Goal: Check status: Check status

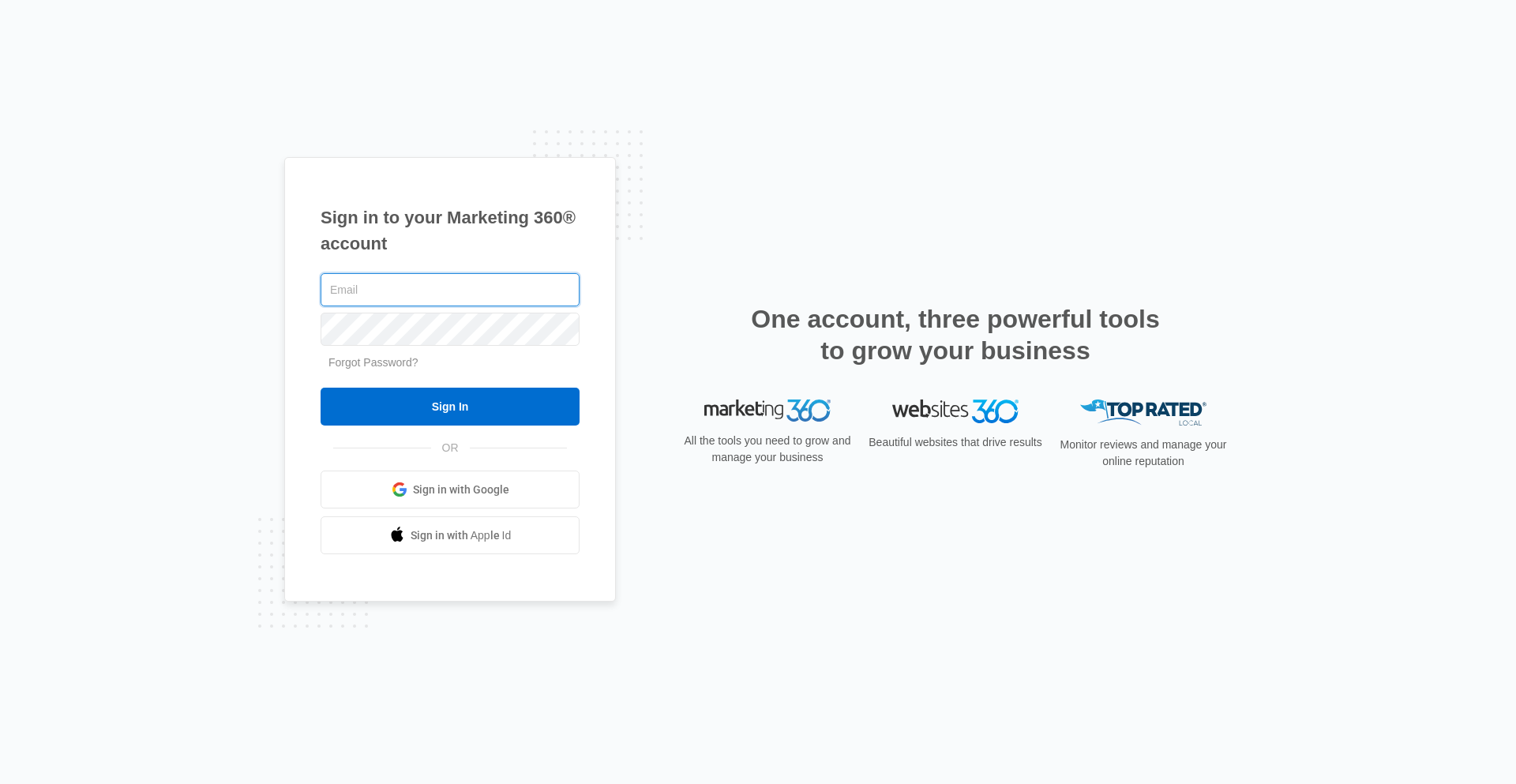
type input "[PERSON_NAME][EMAIL_ADDRESS][DOMAIN_NAME]"
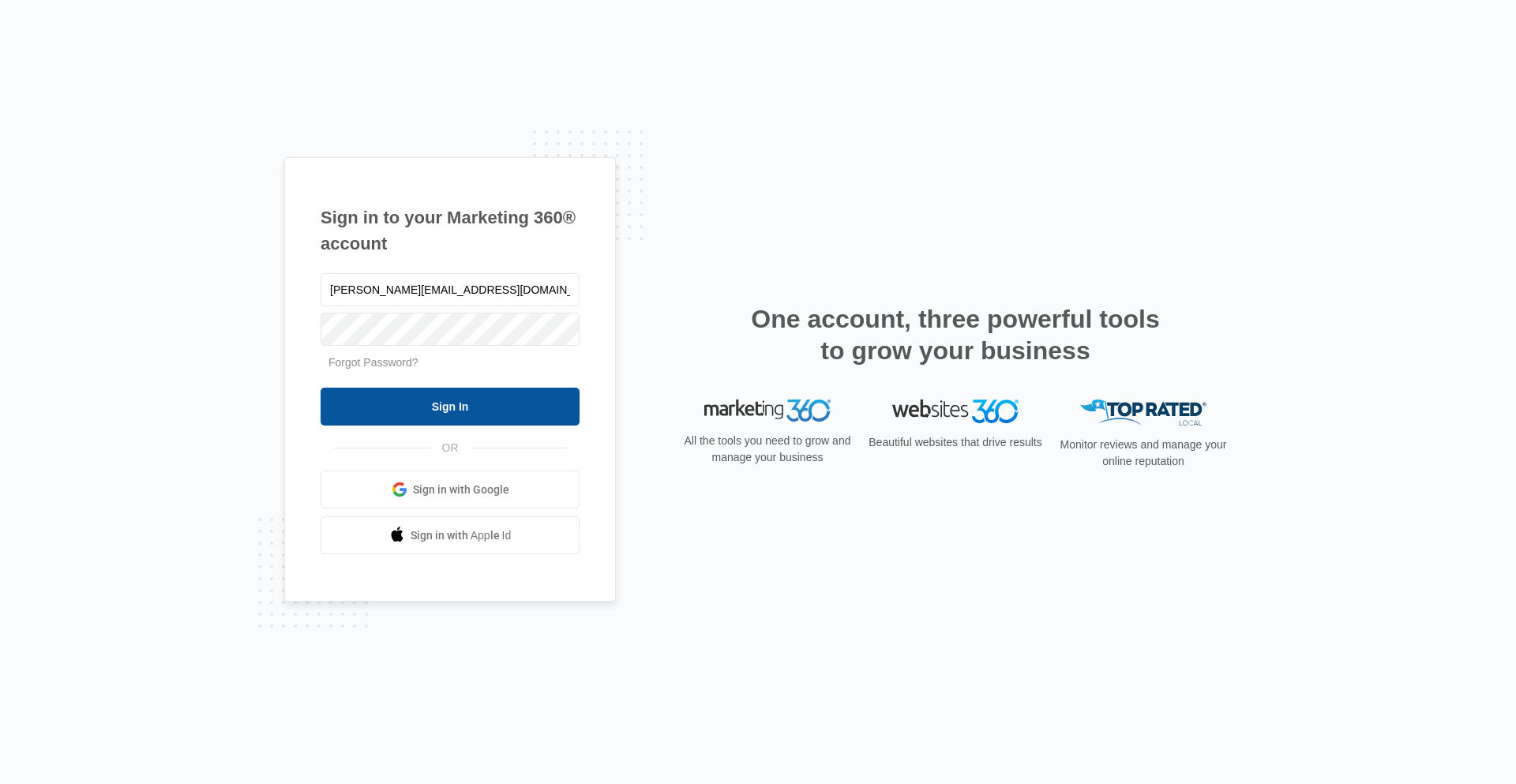
click at [468, 414] on input "Sign In" at bounding box center [449, 406] width 259 height 38
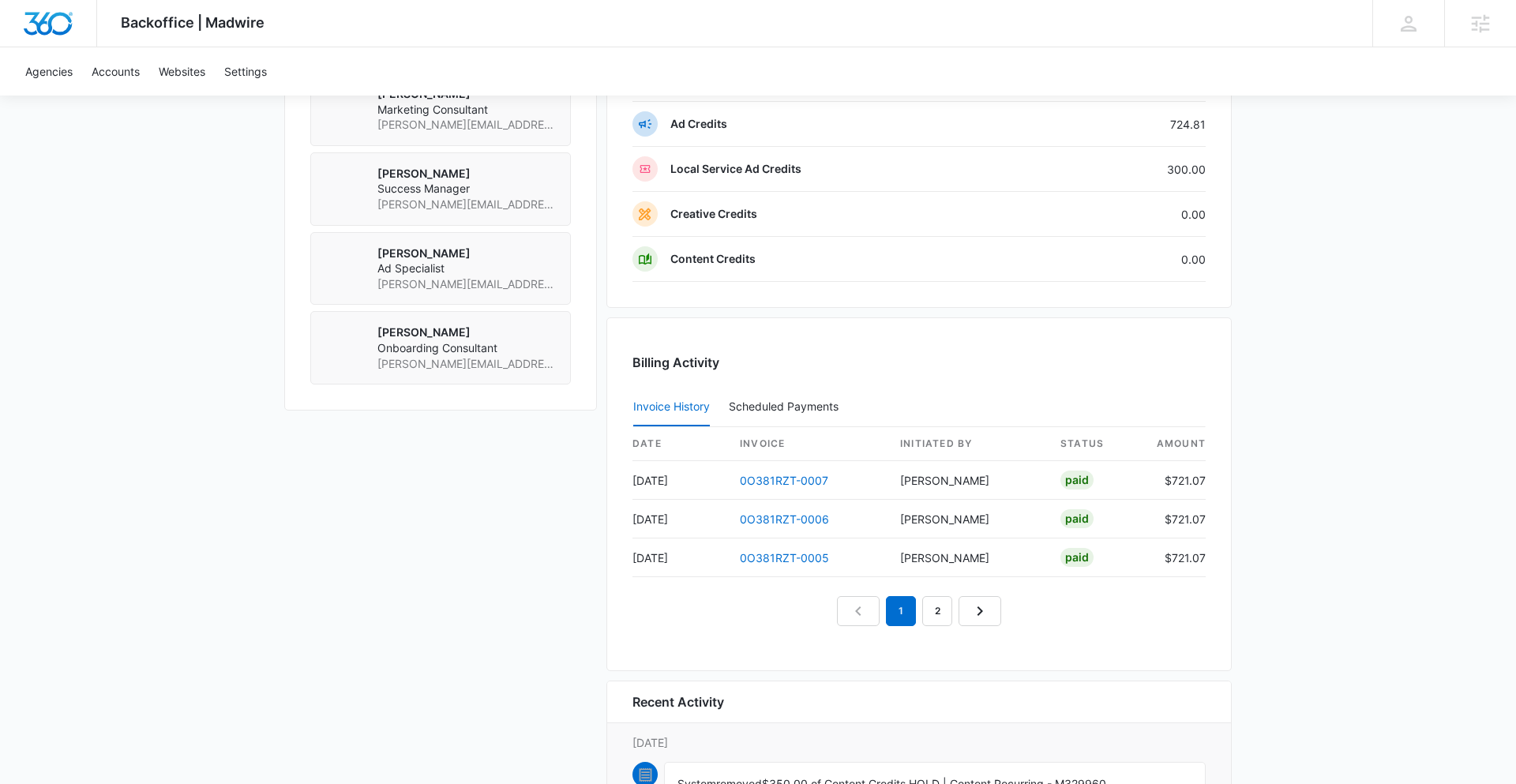
scroll to position [1257, 0]
click at [935, 604] on link "2" at bounding box center [937, 608] width 30 height 30
click at [953, 612] on link "3" at bounding box center [955, 608] width 30 height 30
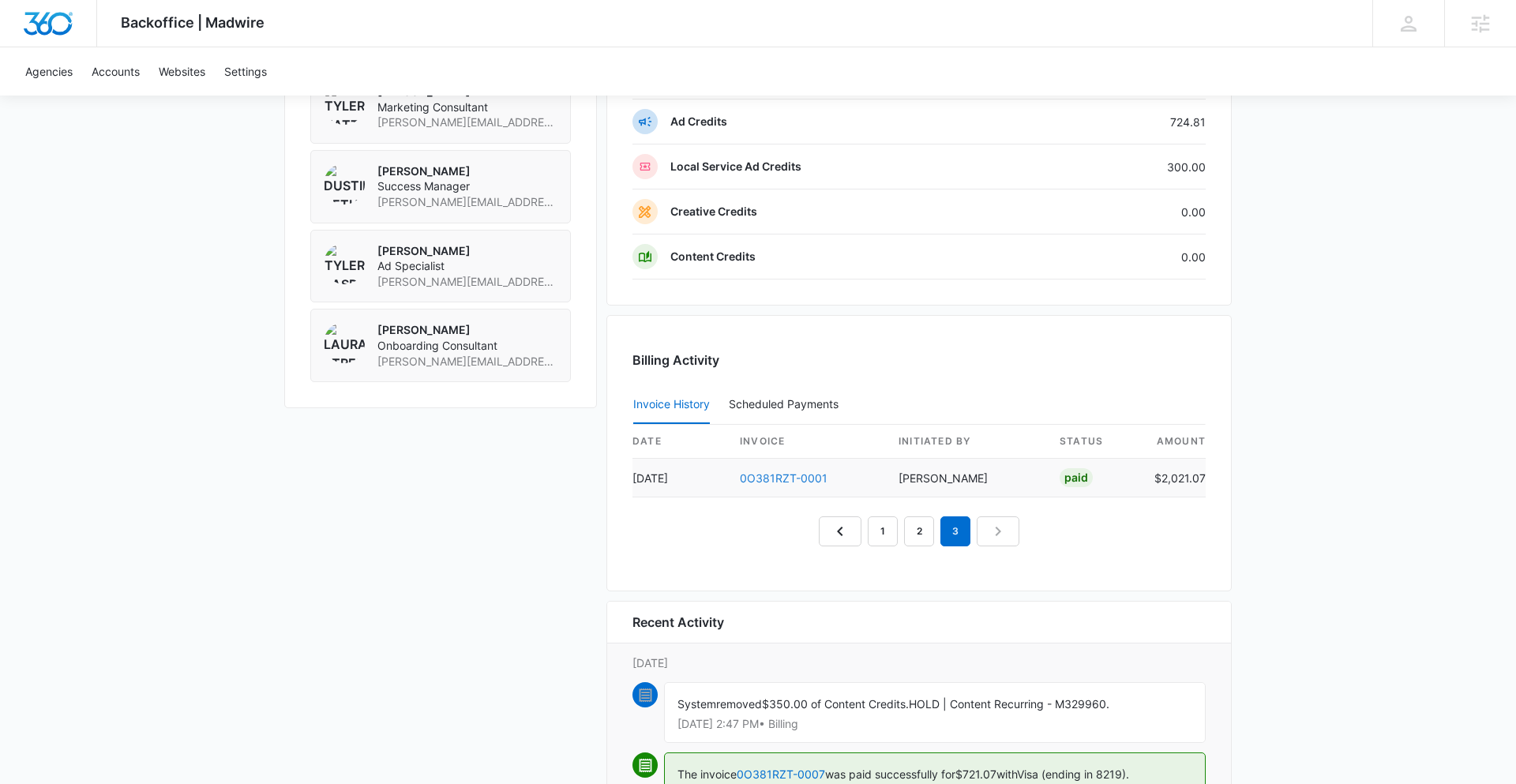
click at [800, 481] on link "0O381RZT-0001" at bounding box center [783, 478] width 88 height 13
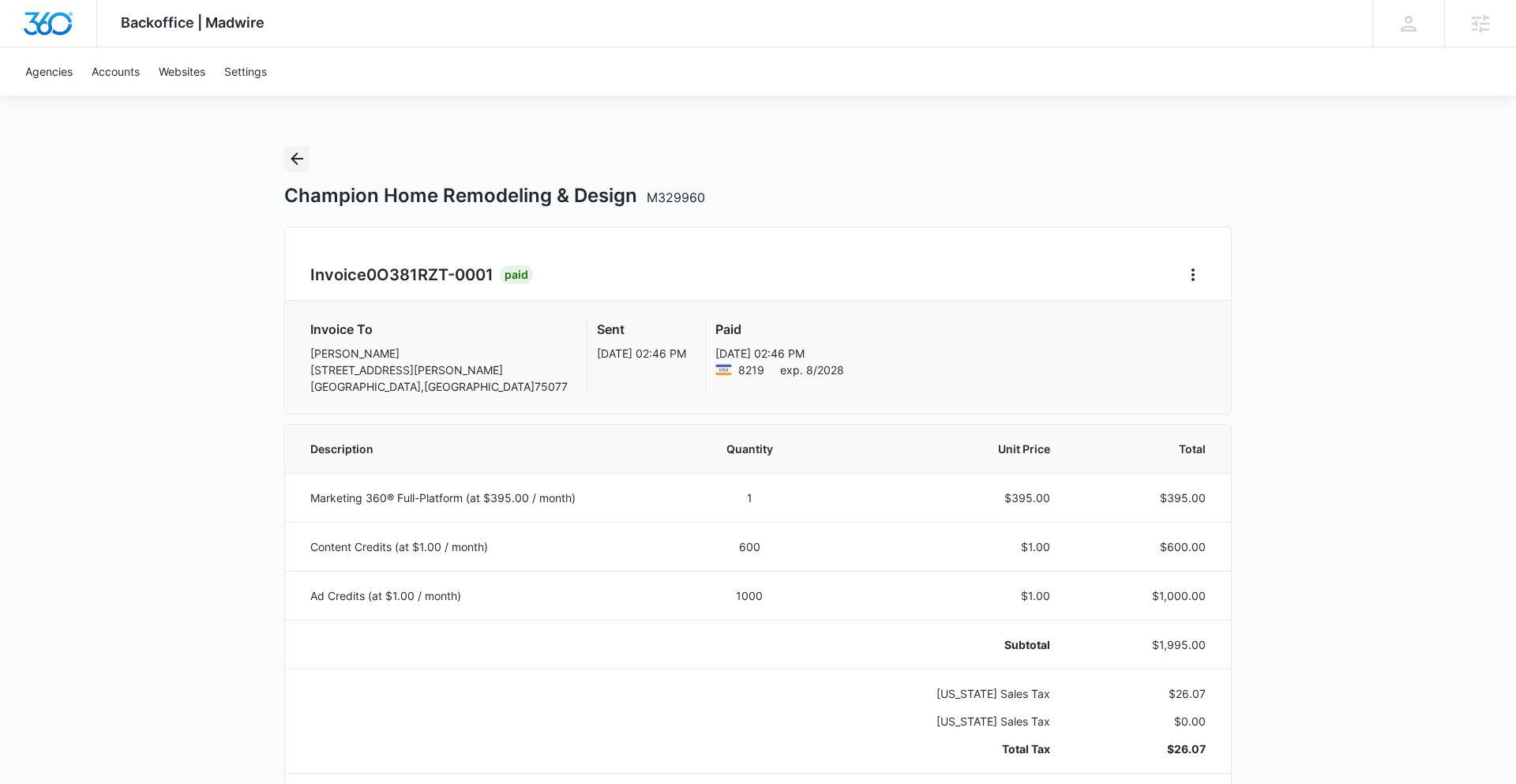
click at [299, 155] on icon "Back" at bounding box center [297, 158] width 19 height 19
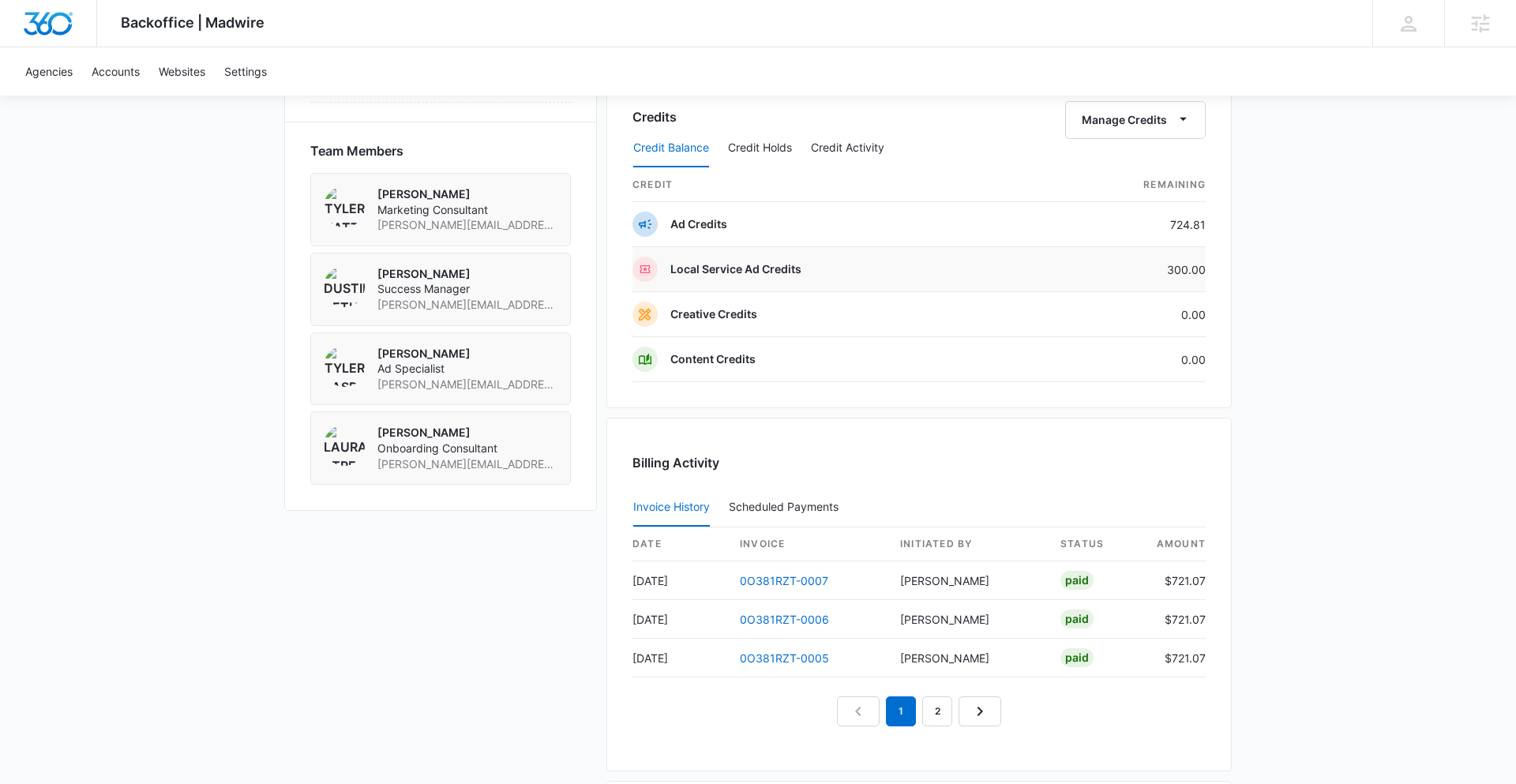
scroll to position [1292, 0]
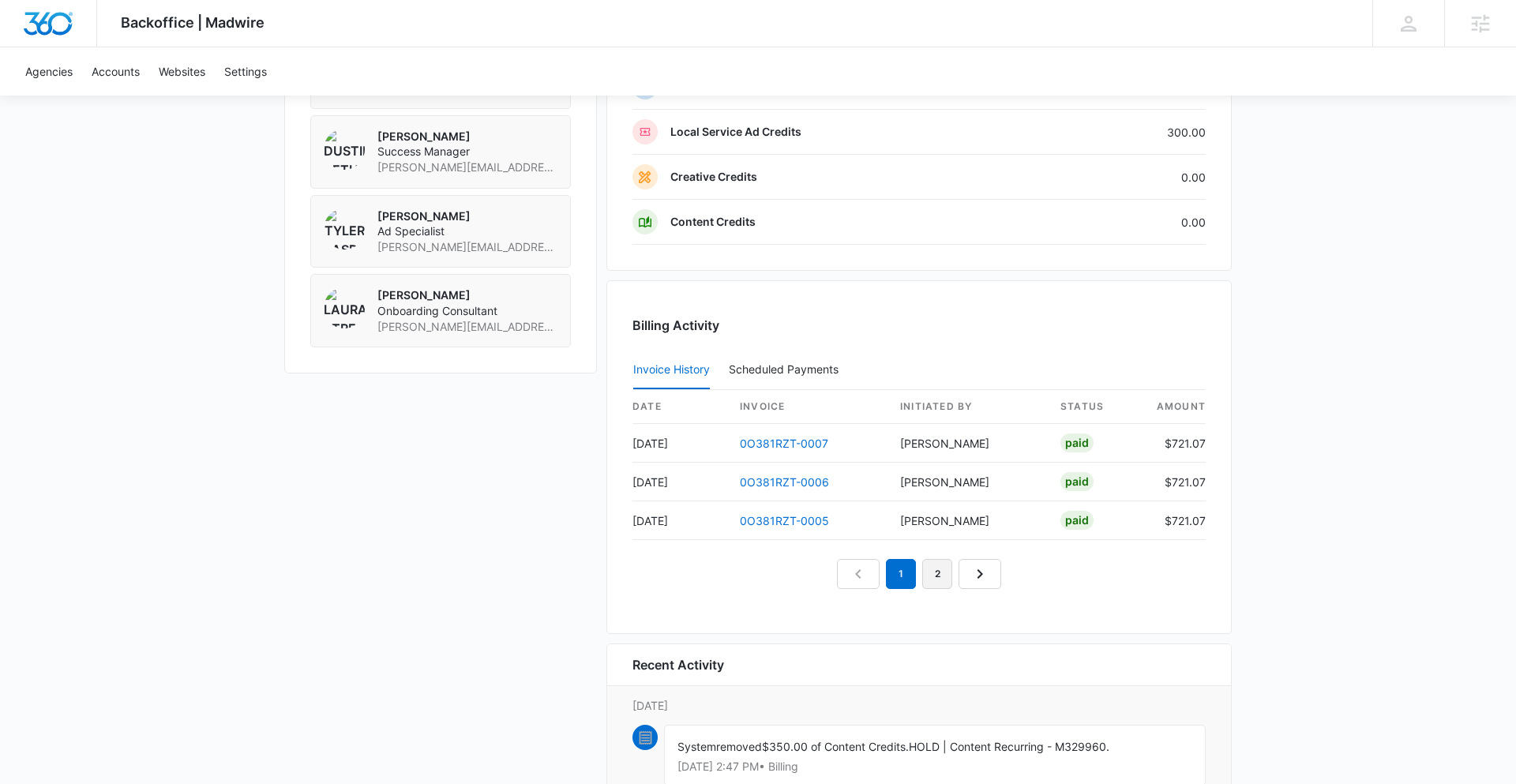
click at [941, 576] on link "2" at bounding box center [937, 573] width 30 height 30
click at [783, 518] on link "0O381RZT-0002" at bounding box center [783, 521] width 89 height 13
